Goal: Transaction & Acquisition: Purchase product/service

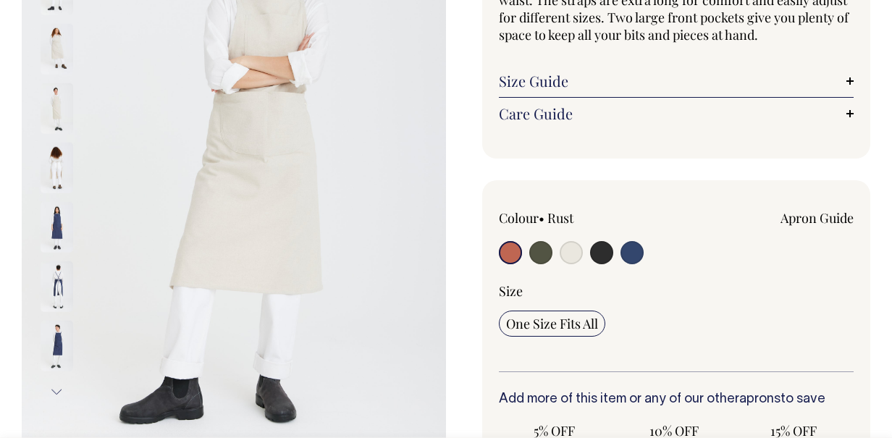
click at [512, 255] on input "radio" at bounding box center [510, 252] width 23 height 23
click at [512, 249] on input "radio" at bounding box center [510, 251] width 23 height 23
click at [508, 252] on input "radio" at bounding box center [510, 251] width 23 height 23
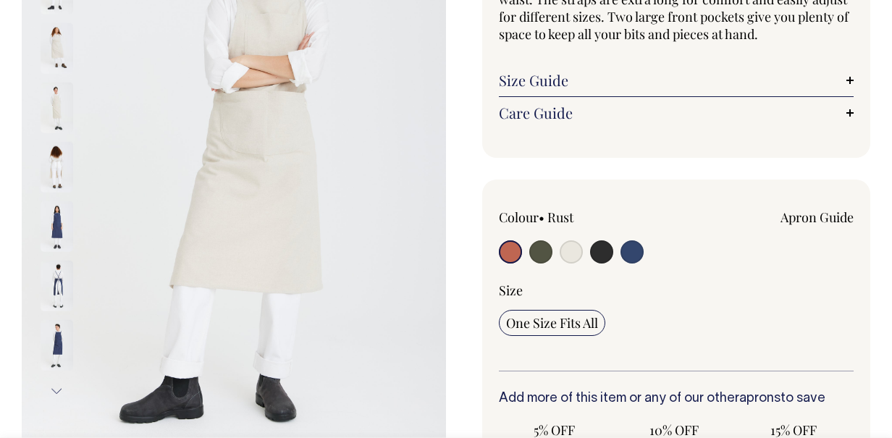
click at [812, 220] on link "Apron Guide" at bounding box center [817, 217] width 73 height 17
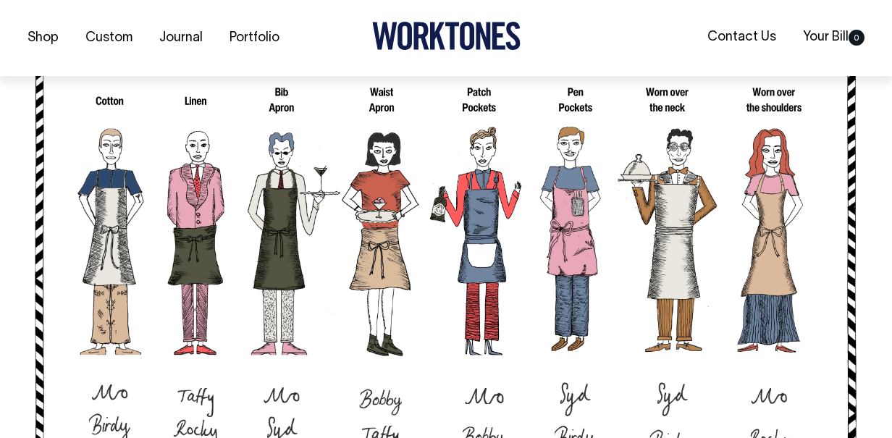
scroll to position [972, 0]
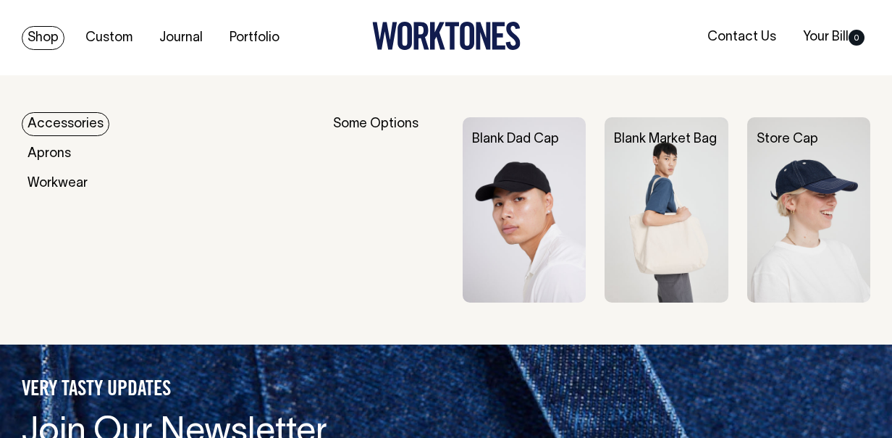
click at [39, 28] on link "Shop" at bounding box center [43, 38] width 43 height 24
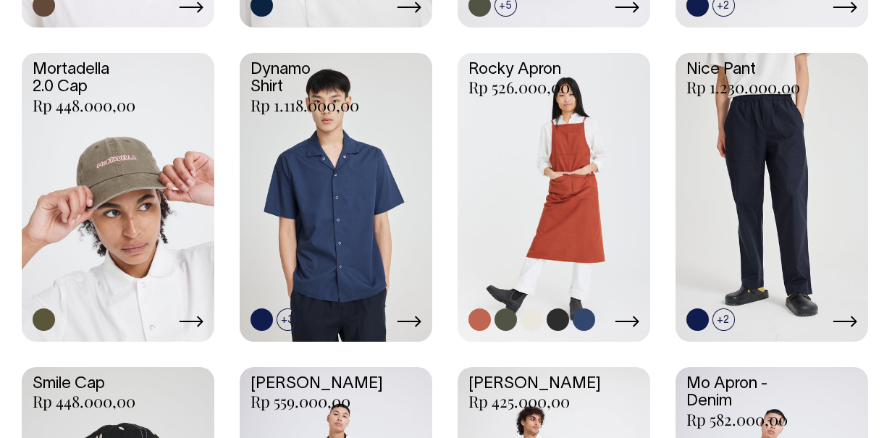
scroll to position [999, 0]
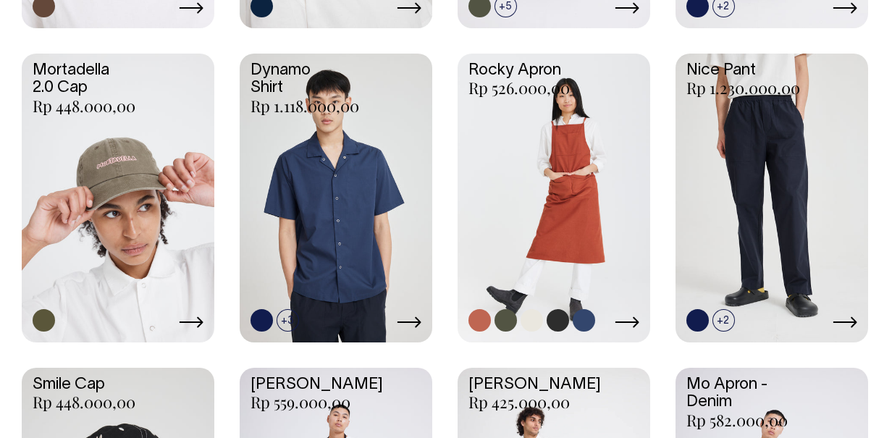
click at [583, 177] on link at bounding box center [554, 197] width 193 height 286
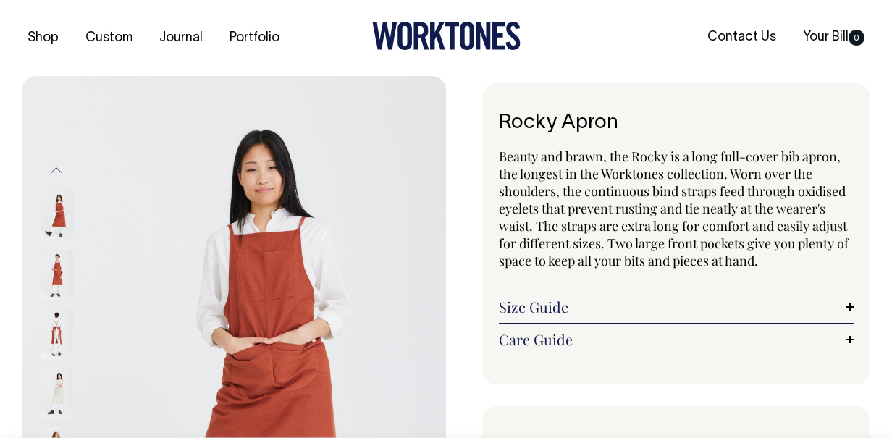
click at [56, 164] on button "Previous" at bounding box center [57, 169] width 22 height 33
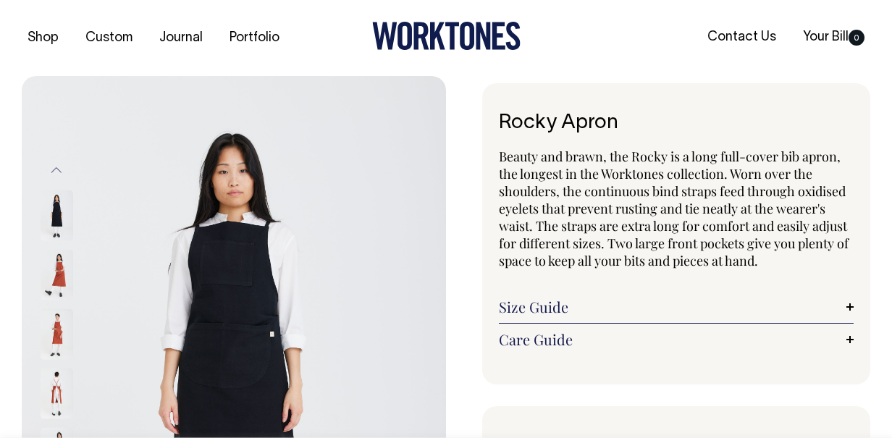
click at [59, 166] on button "Previous" at bounding box center [57, 169] width 22 height 33
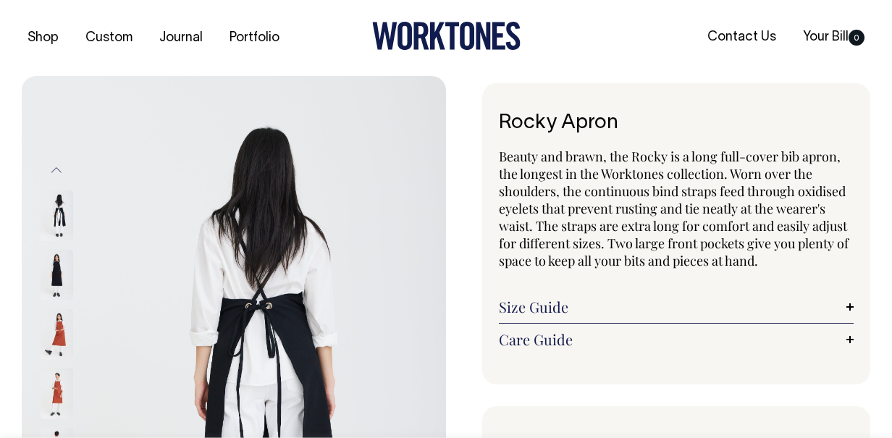
click at [59, 166] on button "Previous" at bounding box center [57, 169] width 22 height 33
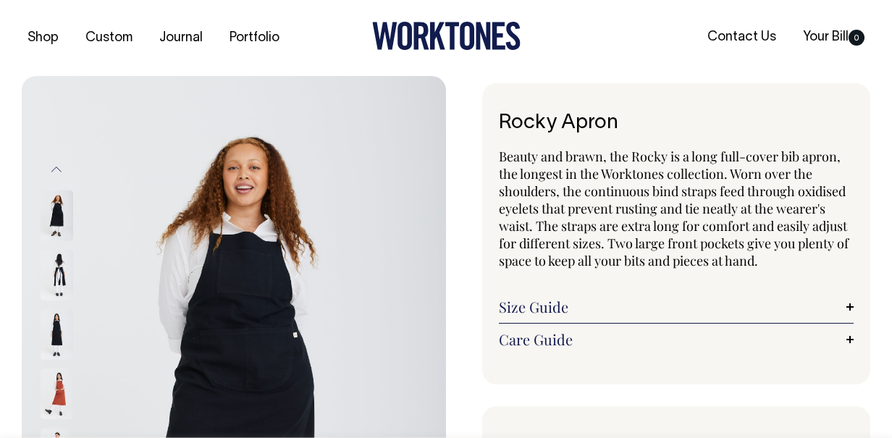
click at [59, 166] on button "Previous" at bounding box center [57, 169] width 22 height 33
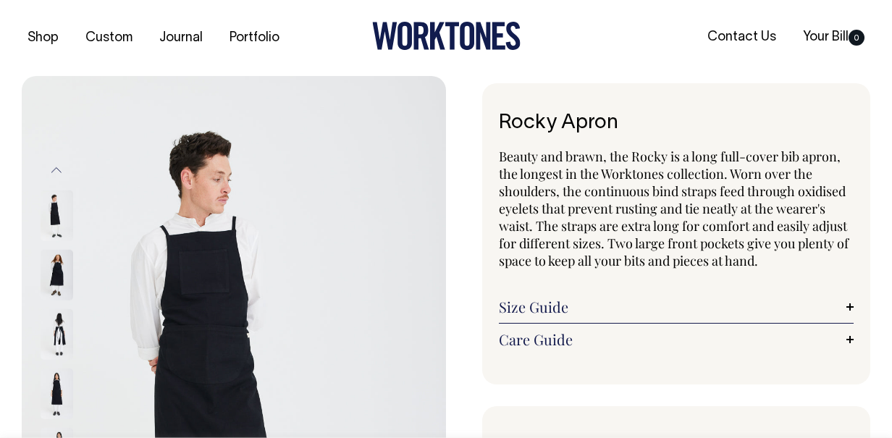
click at [59, 166] on button "Previous" at bounding box center [57, 169] width 22 height 33
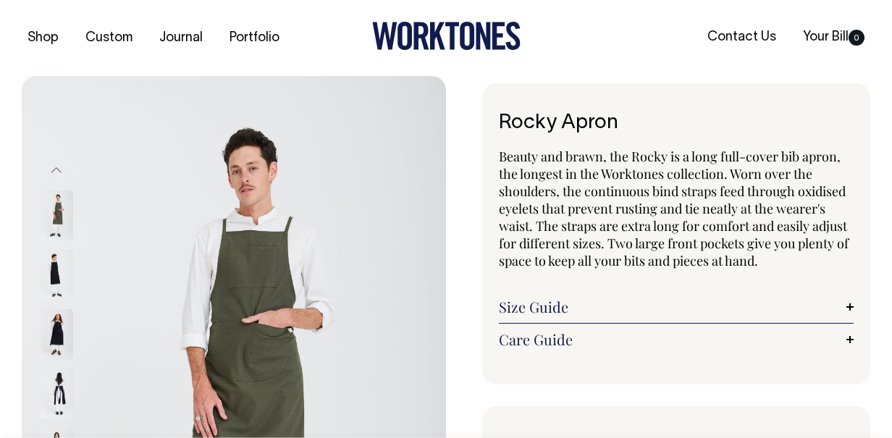
click at [59, 166] on button "Previous" at bounding box center [57, 169] width 22 height 33
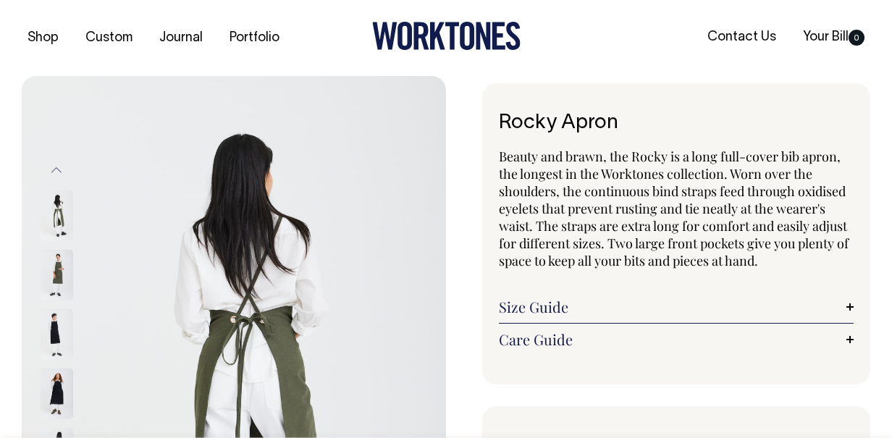
click at [59, 166] on button "Previous" at bounding box center [57, 169] width 22 height 33
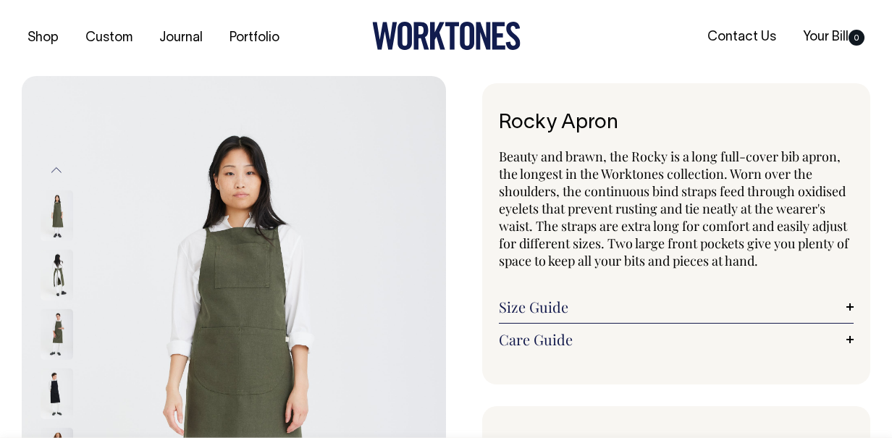
click at [59, 166] on button "Previous" at bounding box center [57, 169] width 22 height 33
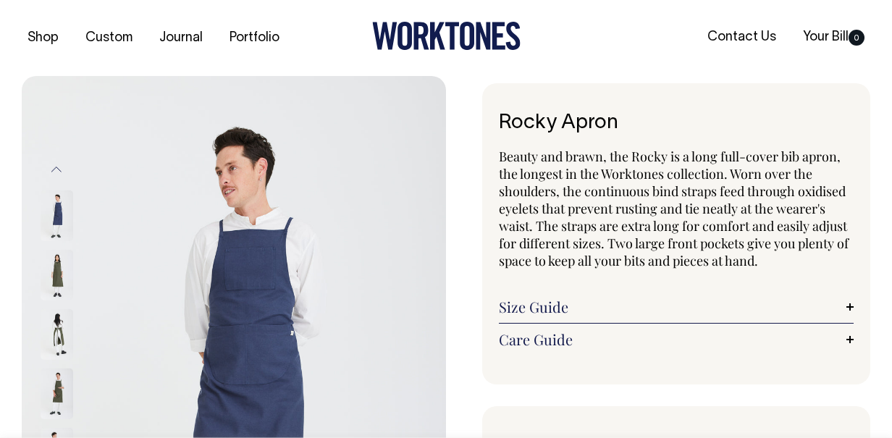
click at [59, 166] on button "Previous" at bounding box center [57, 169] width 22 height 33
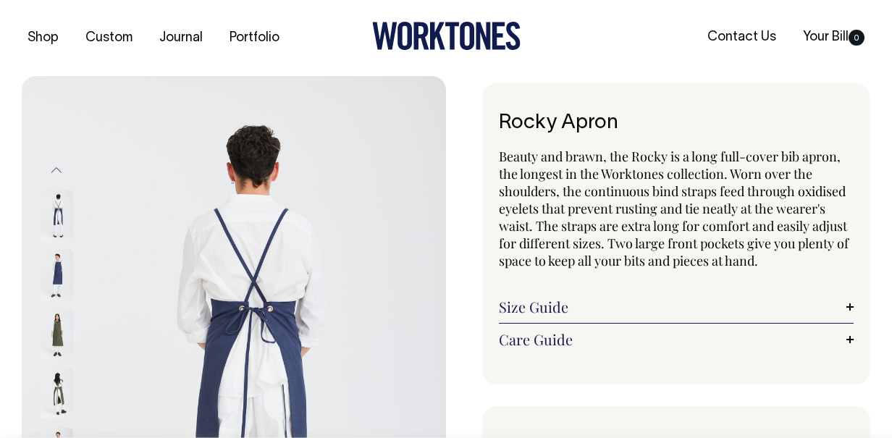
click at [59, 166] on button "Previous" at bounding box center [57, 169] width 22 height 33
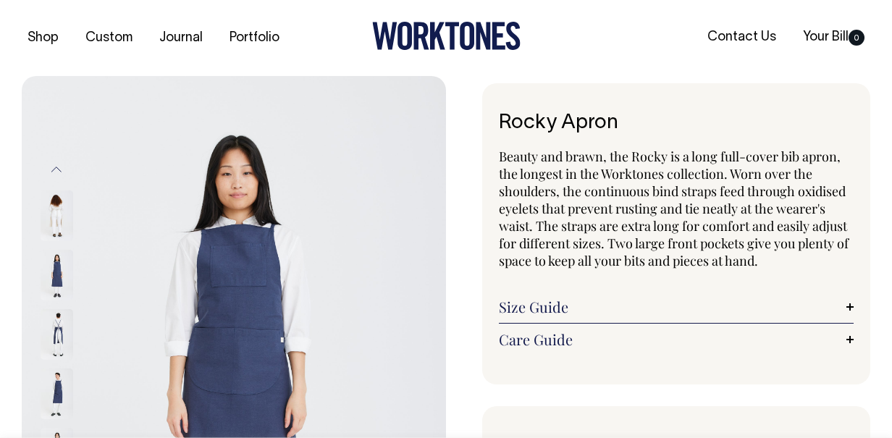
click at [59, 166] on button "Previous" at bounding box center [57, 169] width 22 height 33
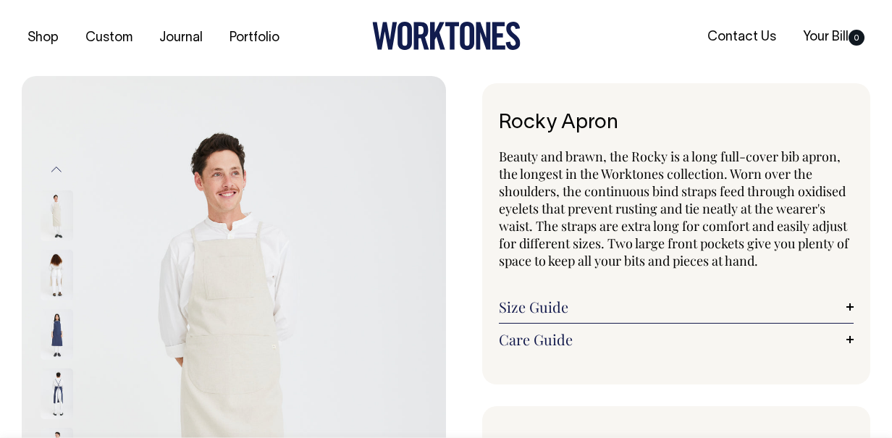
click at [59, 166] on button "Previous" at bounding box center [57, 169] width 22 height 33
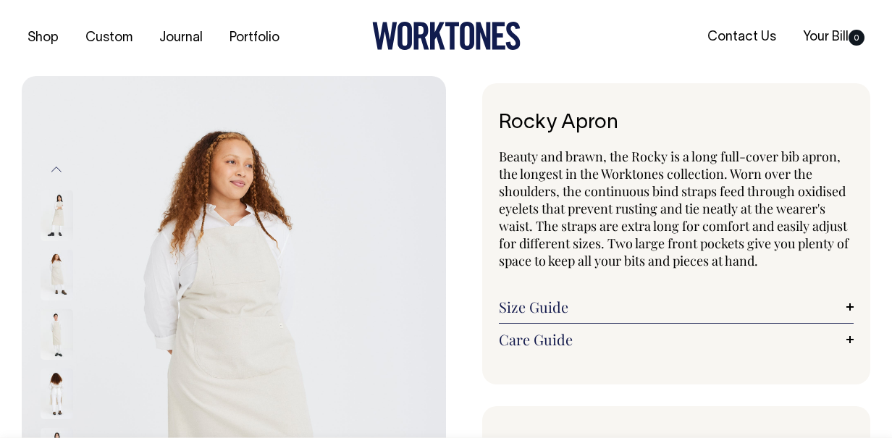
click at [59, 166] on button "Previous" at bounding box center [57, 169] width 22 height 33
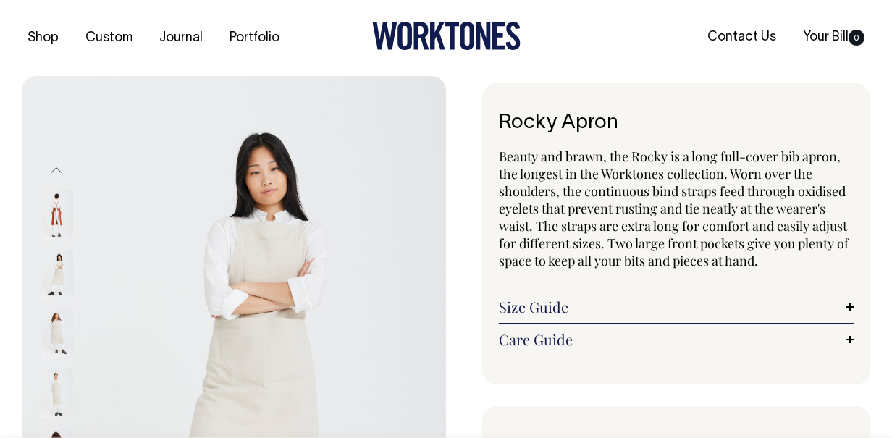
click at [59, 166] on button "Previous" at bounding box center [57, 169] width 22 height 33
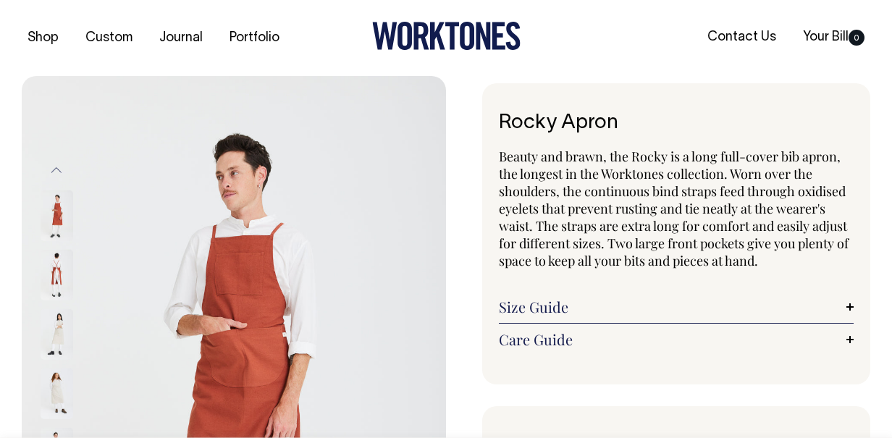
click at [59, 166] on button "Previous" at bounding box center [57, 169] width 22 height 33
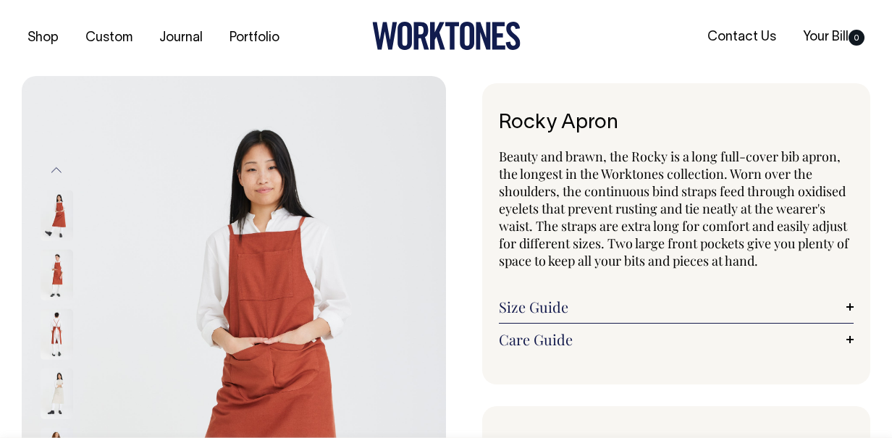
click at [62, 211] on img at bounding box center [57, 215] width 33 height 51
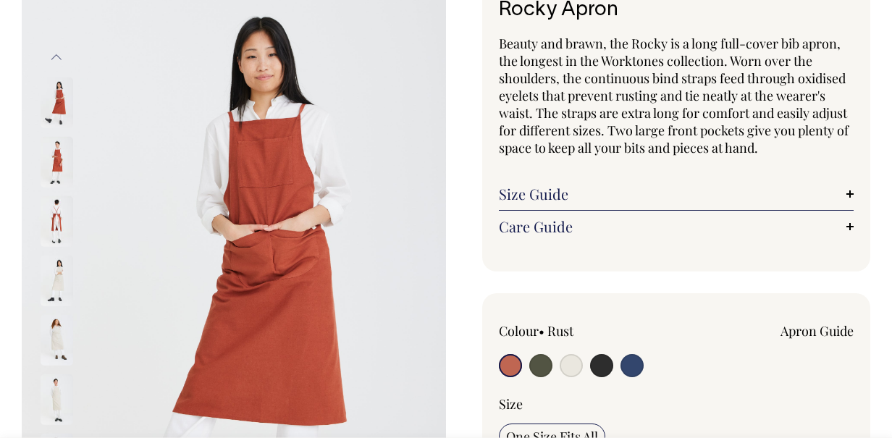
scroll to position [113, 0]
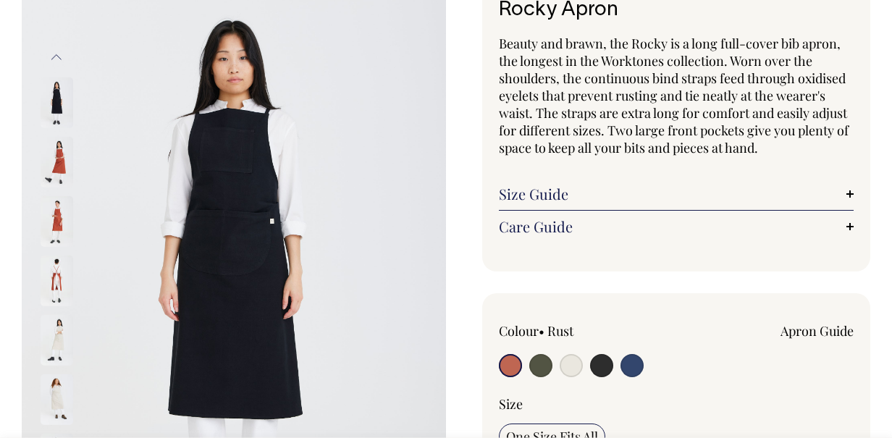
click at [61, 219] on img at bounding box center [57, 221] width 33 height 51
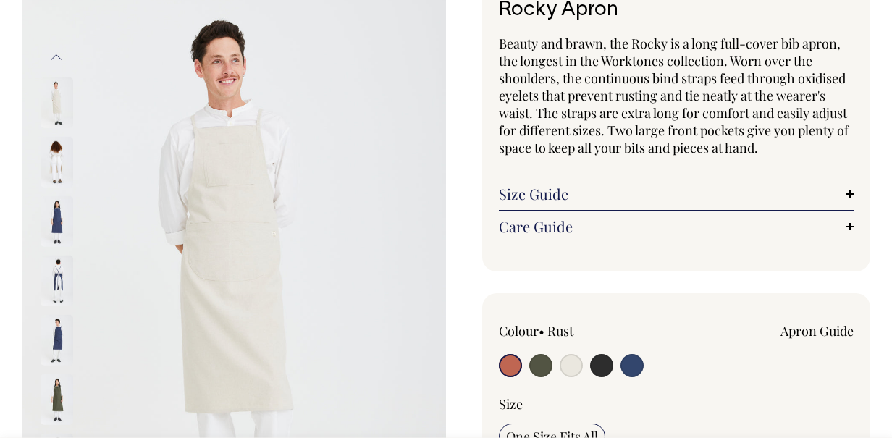
click at [54, 426] on div at bounding box center [76, 399] width 72 height 59
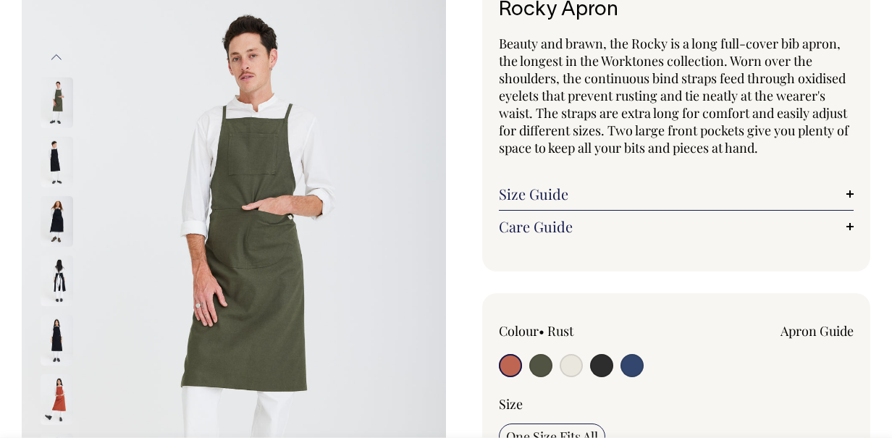
click at [57, 398] on img at bounding box center [57, 399] width 33 height 51
